Goal: Use online tool/utility: Utilize a website feature to perform a specific function

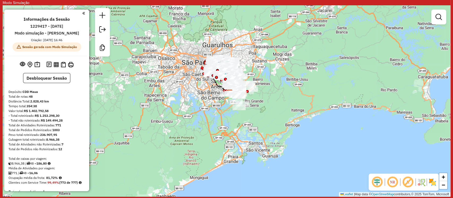
drag, startPoint x: 209, startPoint y: 100, endPoint x: 208, endPoint y: 93, distance: 6.6
click at [194, 88] on div "Janela de atendimento Grade de atendimento Capacidade Transportadoras Veículos …" at bounding box center [226, 100] width 447 height 191
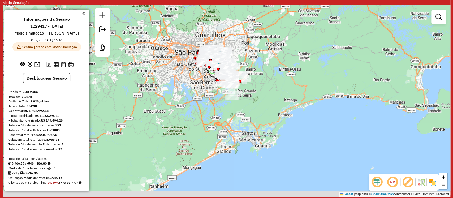
drag, startPoint x: 248, startPoint y: 106, endPoint x: 246, endPoint y: 101, distance: 5.5
click at [242, 96] on div "Janela de atendimento Grade de atendimento Capacidade Transportadoras Veículos …" at bounding box center [226, 100] width 447 height 191
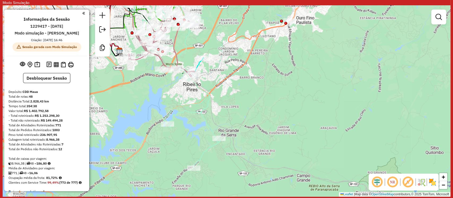
click at [406, 113] on div "Janela de atendimento Grade de atendimento Capacidade Transportadoras Veículos …" at bounding box center [226, 100] width 447 height 191
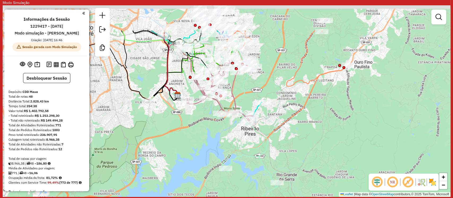
drag, startPoint x: 257, startPoint y: 95, endPoint x: 307, endPoint y: 128, distance: 60.5
click at [307, 128] on div "Janela de atendimento Grade de atendimento Capacidade Transportadoras Veículos …" at bounding box center [226, 100] width 447 height 191
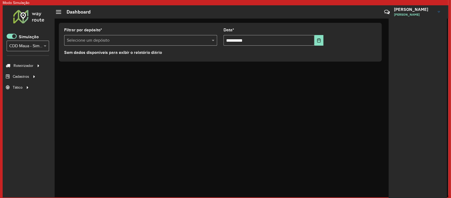
click at [38, 116] on div "Roteirizador AmbevTech Simulação Selecione... × CDD Maua - Simulação Roteirizad…" at bounding box center [29, 101] width 52 height 192
click at [141, 98] on div "**********" at bounding box center [252, 108] width 394 height 179
click at [163, 103] on div "**********" at bounding box center [252, 108] width 394 height 179
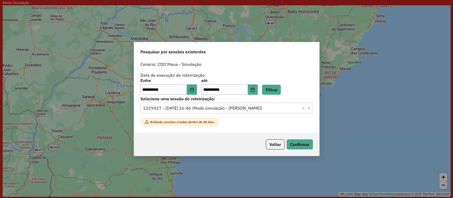
click at [186, 121] on span "Exibindo sessões criadas dentro de 90 dias." at bounding box center [179, 121] width 79 height 9
